Goal: Information Seeking & Learning: Find specific fact

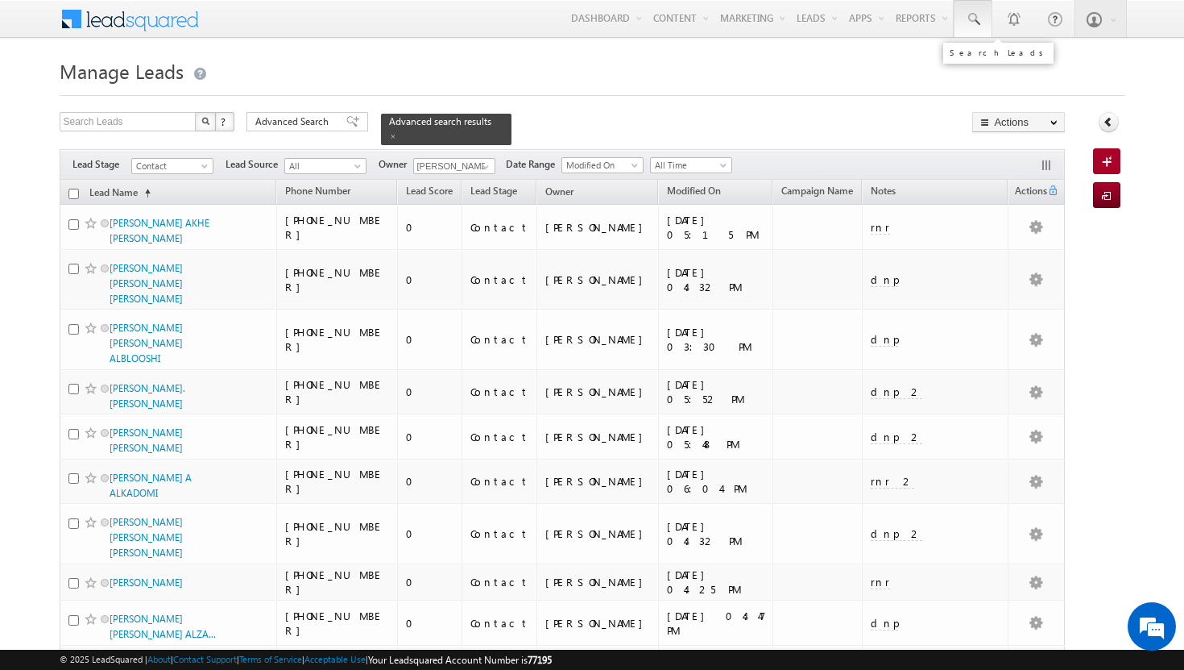
click at [964, 24] on link at bounding box center [973, 18] width 39 height 37
click at [993, 63] on input "text" at bounding box center [1060, 62] width 218 height 19
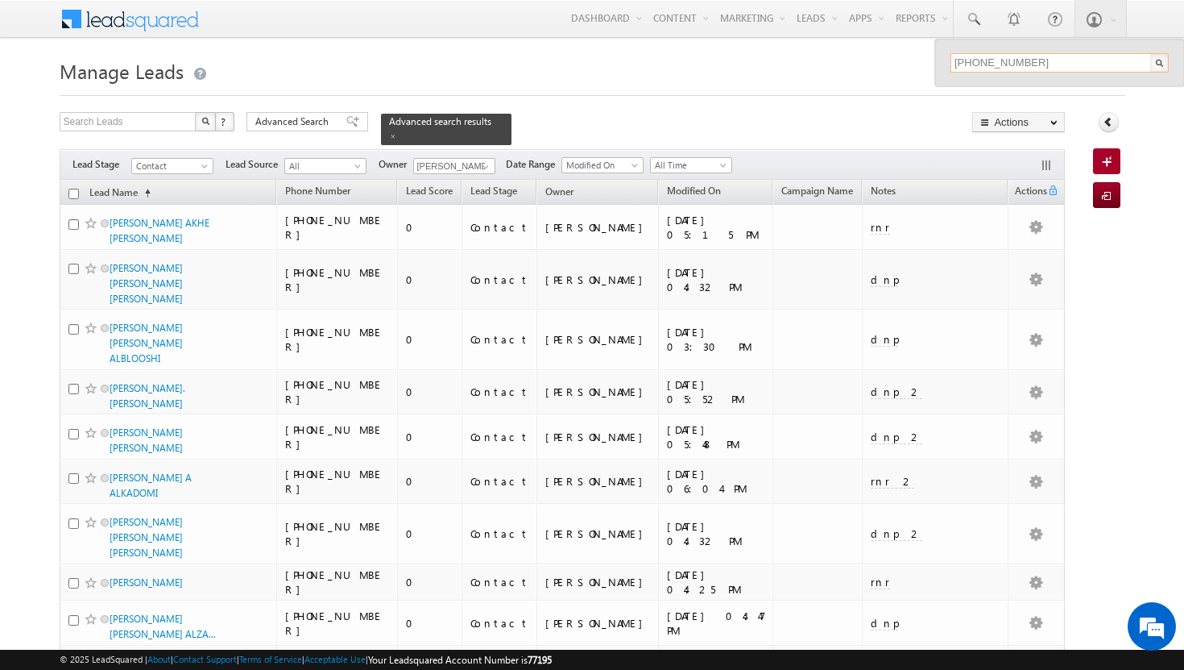
type input "[PHONE_NUMBER]"
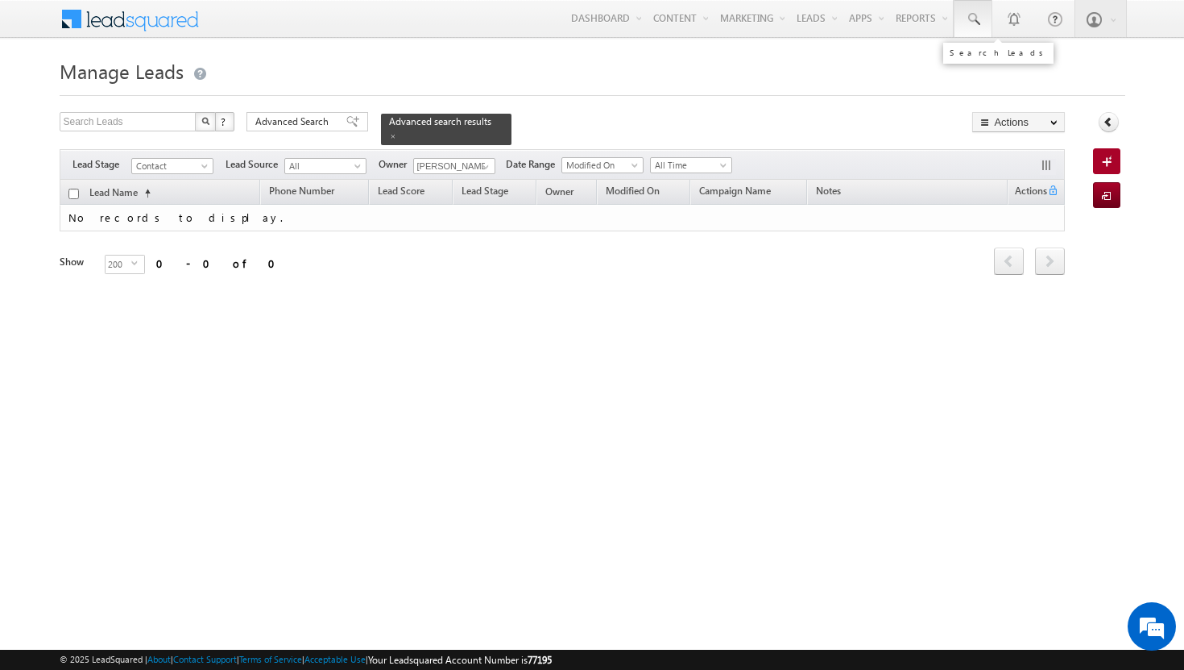
click at [973, 14] on span at bounding box center [973, 19] width 16 height 16
click at [990, 64] on input "text" at bounding box center [1060, 62] width 218 height 19
drag, startPoint x: 1036, startPoint y: 62, endPoint x: 891, endPoint y: 72, distance: 145.4
click at [891, 72] on body "Menu Shakeel Babbar shake el.ba bbar@ indgl obal. ae obal." at bounding box center [592, 228] width 1184 height 457
drag, startPoint x: 1039, startPoint y: 59, endPoint x: 953, endPoint y: 54, distance: 86.3
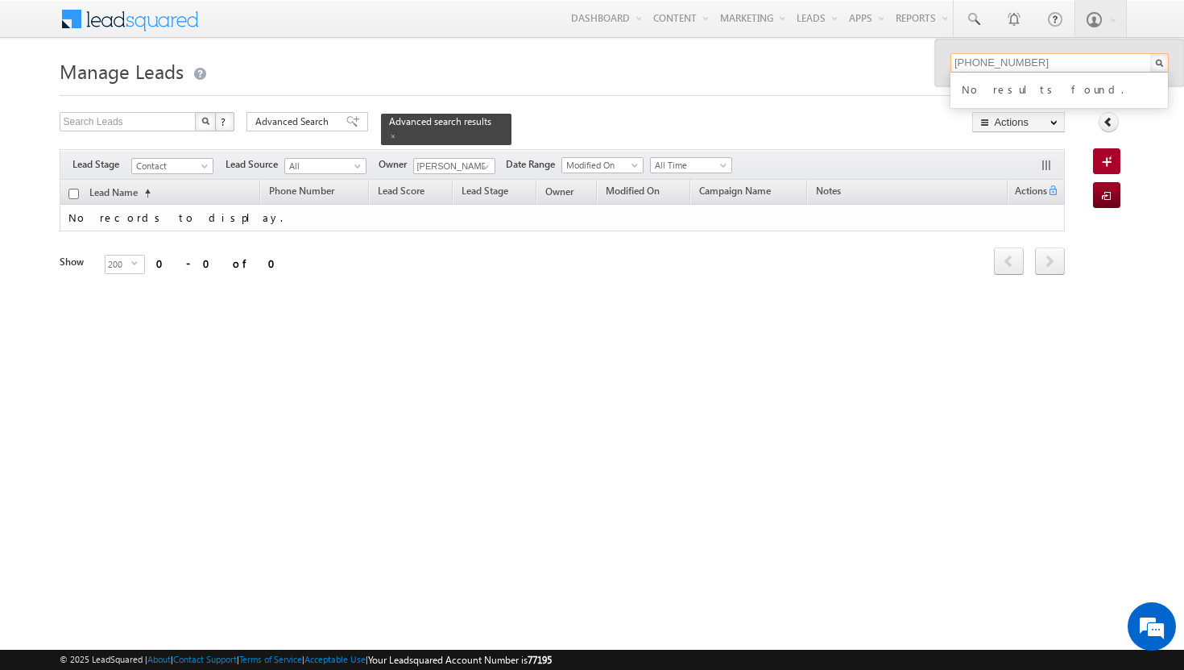
click at [953, 54] on input "+971 558470970" at bounding box center [1060, 62] width 218 height 19
type input "+971 558470970"
